Goal: Task Accomplishment & Management: Use online tool/utility

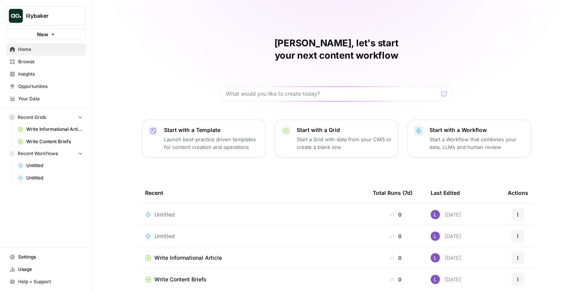
click at [42, 259] on span "Settings" at bounding box center [50, 257] width 64 height 7
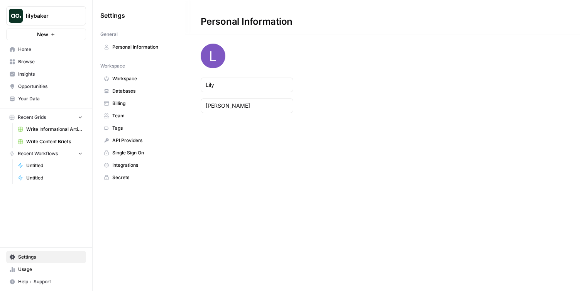
click at [136, 104] on span "Billing" at bounding box center [142, 103] width 61 height 7
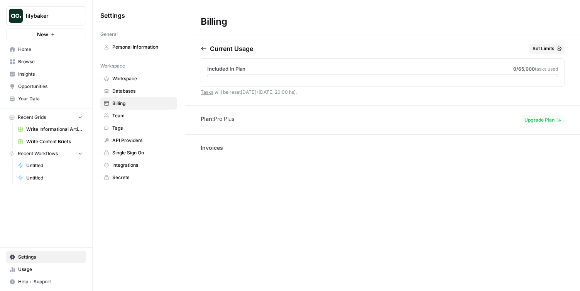
click at [21, 55] on link "Home" at bounding box center [46, 49] width 80 height 12
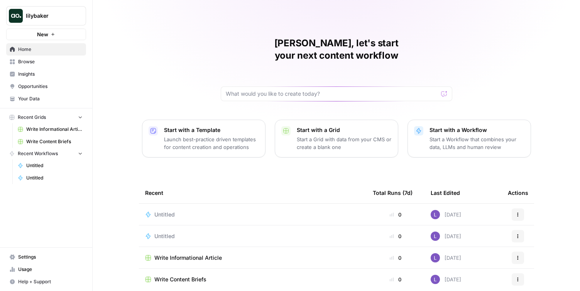
click at [168, 204] on td "Untitled" at bounding box center [253, 214] width 228 height 21
click at [163, 211] on span "Untitled" at bounding box center [164, 215] width 20 height 8
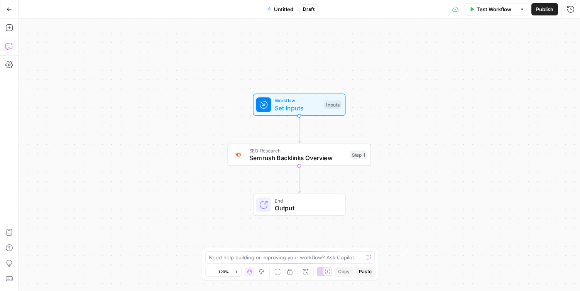
click at [3, 33] on button "Add Steps" at bounding box center [9, 28] width 12 height 12
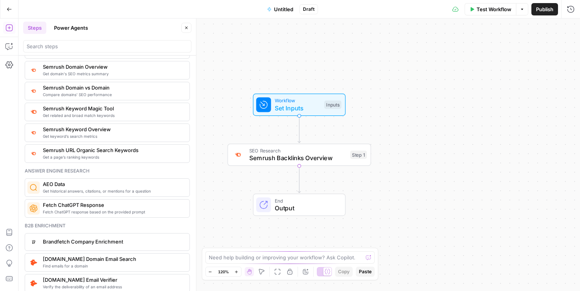
scroll to position [972, 0]
